Goal: Task Accomplishment & Management: Manage account settings

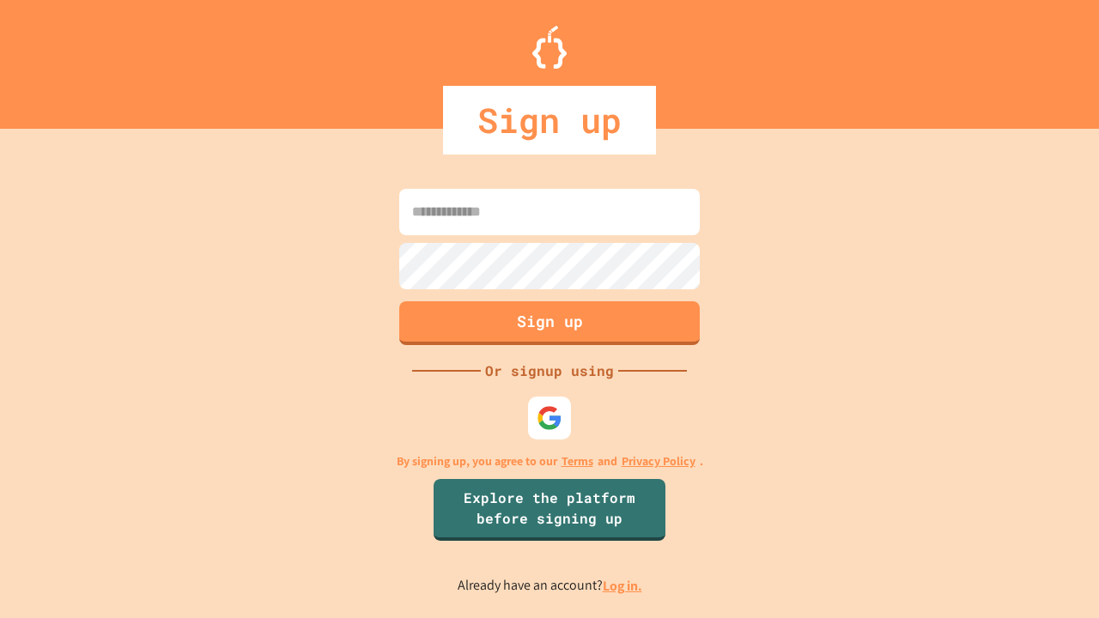
click at [623, 585] on link "Log in." at bounding box center [622, 586] width 39 height 18
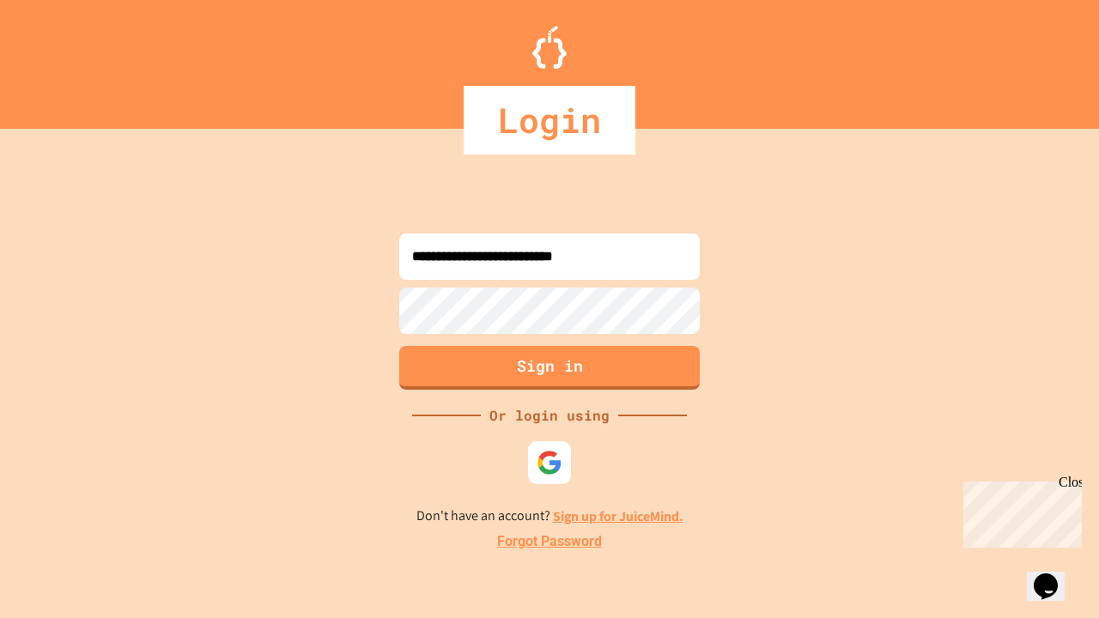
type input "**********"
